Goal: Transaction & Acquisition: Purchase product/service

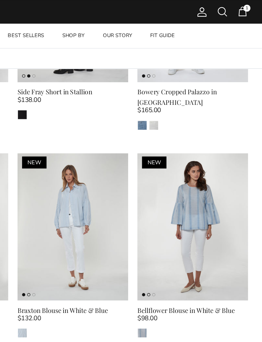
scroll to position [550, 0]
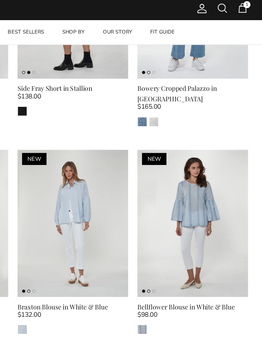
click at [176, 219] on div "$98.00" at bounding box center [214, 222] width 77 height 7
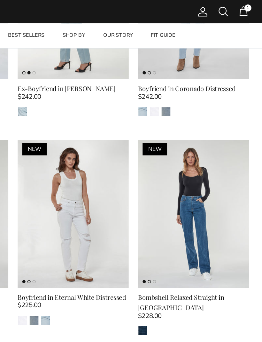
scroll to position [255, 0]
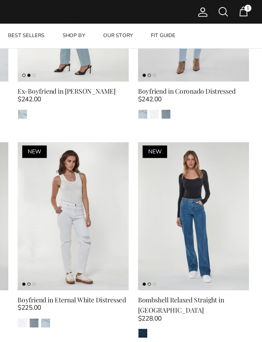
click at [179, 185] on link "Quick buy" at bounding box center [214, 189] width 70 height 15
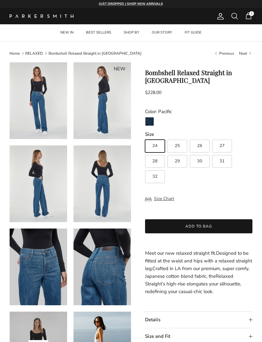
click at [208, 160] on label "30" at bounding box center [200, 161] width 20 height 13
click at [145, 137] on input "30" at bounding box center [145, 137] width 0 height 0
radio input "true"
click at [227, 230] on button "Add to bag" at bounding box center [199, 227] width 108 height 14
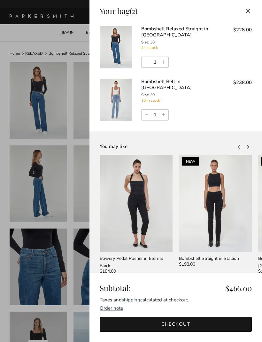
click at [152, 110] on input "1" at bounding box center [155, 115] width 10 height 10
click at [148, 113] on link "Decrease quantity" at bounding box center [146, 115] width 9 height 11
type input "0"
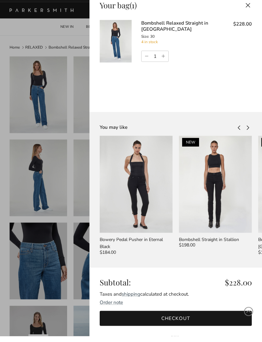
scroll to position [21, 0]
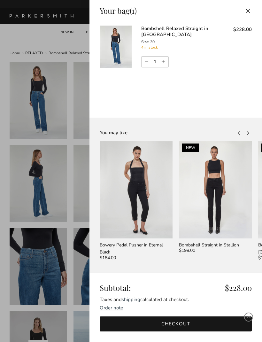
click at [202, 317] on link "Checkout" at bounding box center [176, 324] width 152 height 15
click at [188, 317] on link "Checkout" at bounding box center [176, 324] width 152 height 15
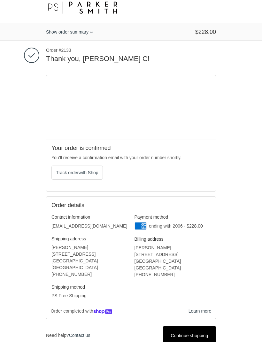
scroll to position [9, 0]
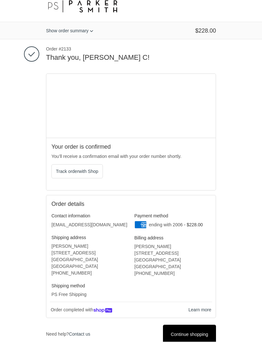
click at [11, 89] on div "Thank you for your purchase! Order #2133 Thank you, [PERSON_NAME] C! Your order…" at bounding box center [131, 210] width 262 height 340
click at [3, 101] on div "Thank you for your purchase! Order #2133 Thank you, [PERSON_NAME] C! Your order…" at bounding box center [131, 210] width 262 height 340
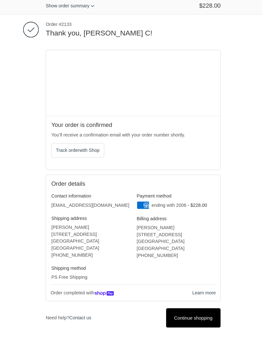
scroll to position [0, 0]
